Goal: Check status: Check status

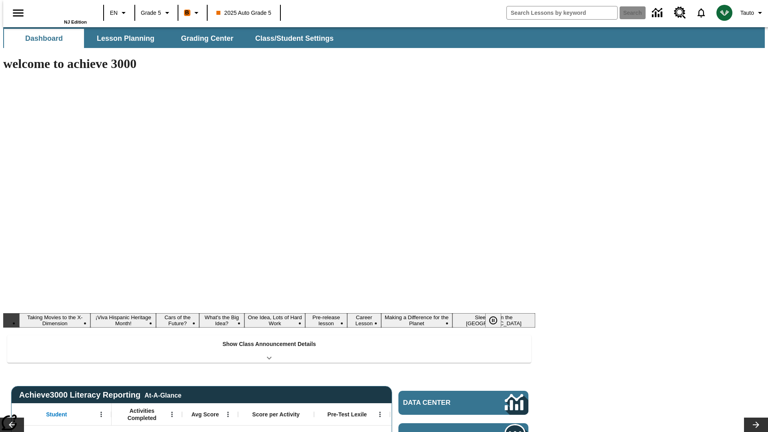
type input "-1"
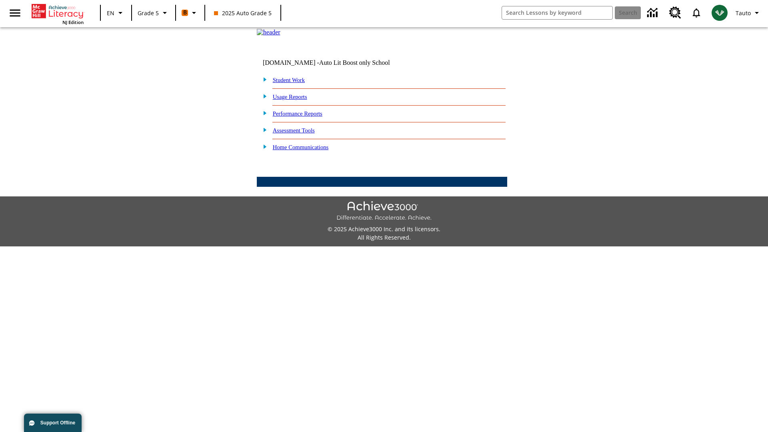
click at [294, 83] on link "Student Work" at bounding box center [289, 80] width 32 height 6
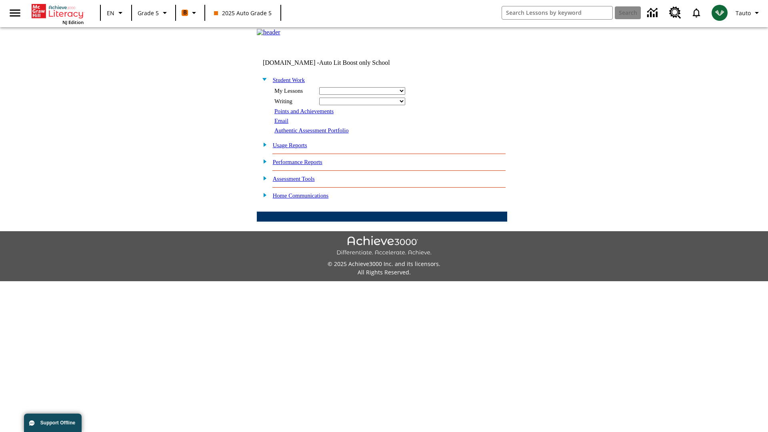
select select "/options/reports/?report_id=12&atype=4&section=2"
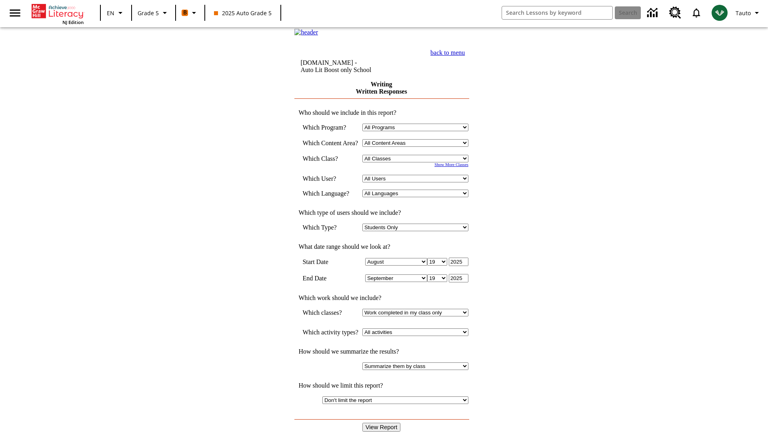
click at [418, 162] on select "Select a Class: All Classes 2025 Auto Grade 5 OL 2025 Auto Grade 6" at bounding box center [416, 159] width 106 height 8
select select "11133131"
select select "21437107"
click at [383, 423] on input "View Report" at bounding box center [382, 427] width 38 height 9
